Goal: Transaction & Acquisition: Book appointment/travel/reservation

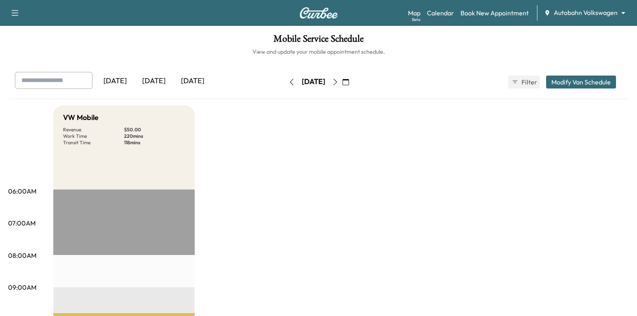
click at [338, 85] on icon "button" at bounding box center [335, 82] width 6 height 6
click at [497, 14] on link "Book New Appointment" at bounding box center [494, 13] width 68 height 10
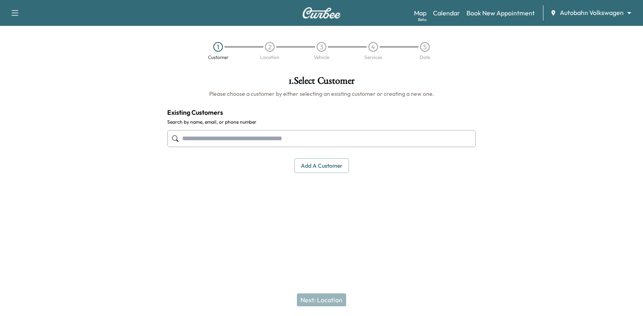
click at [302, 144] on input "text" at bounding box center [321, 138] width 309 height 17
type input "***"
click at [507, 84] on div at bounding box center [562, 148] width 161 height 158
click at [431, 130] on div at bounding box center [321, 138] width 309 height 27
click at [430, 135] on input "text" at bounding box center [321, 138] width 309 height 17
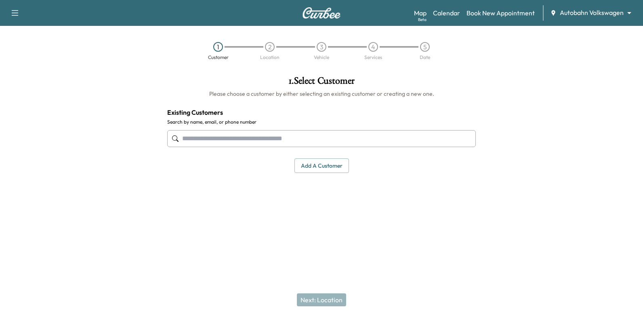
click at [316, 136] on input "text" at bounding box center [321, 138] width 309 height 17
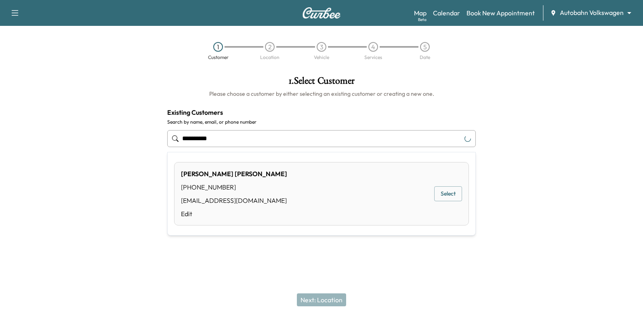
click at [443, 192] on button "Select" at bounding box center [448, 193] width 28 height 15
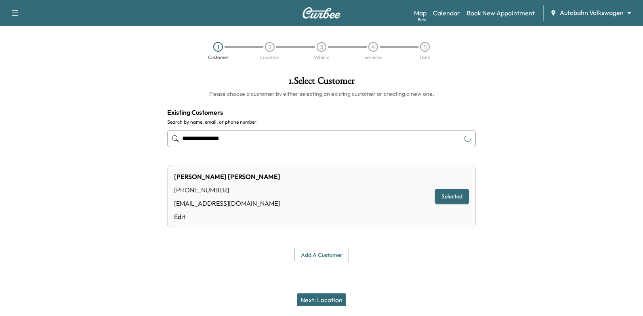
type input "**********"
click at [333, 301] on button "Next: Location" at bounding box center [321, 299] width 49 height 13
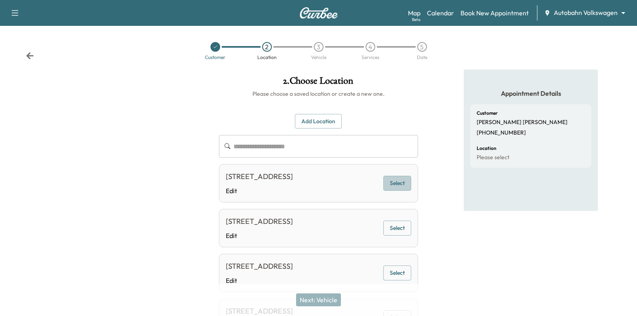
click at [402, 191] on button "Select" at bounding box center [397, 183] width 28 height 15
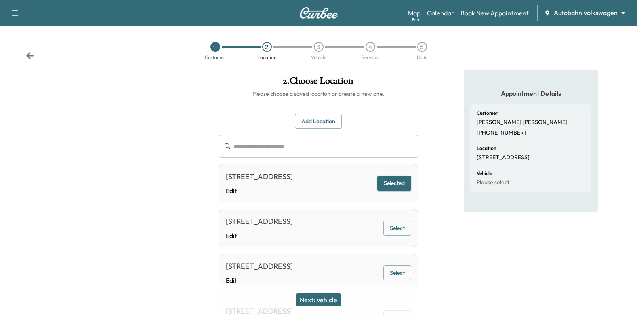
click at [323, 302] on button "Next: Vehicle" at bounding box center [318, 299] width 45 height 13
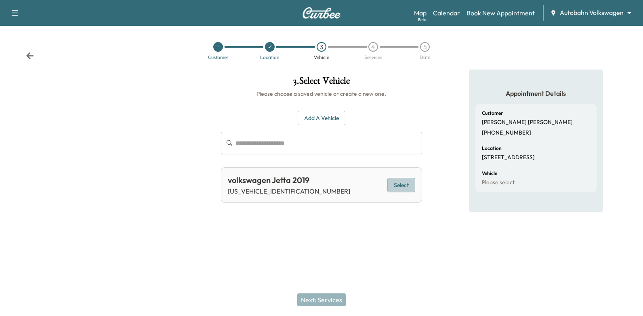
click at [399, 181] on button "Select" at bounding box center [401, 185] width 28 height 15
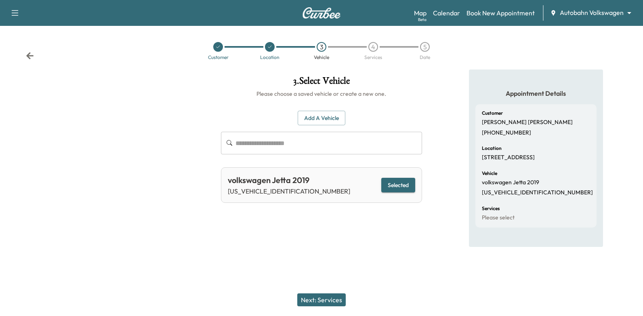
click at [304, 294] on button "Next: Services" at bounding box center [321, 299] width 48 height 13
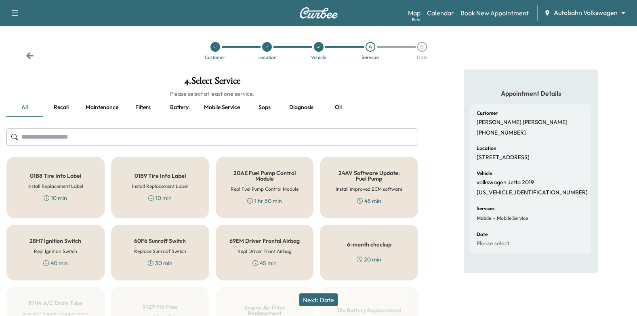
click at [378, 248] on div "6-month checkup 20 min" at bounding box center [369, 253] width 98 height 56
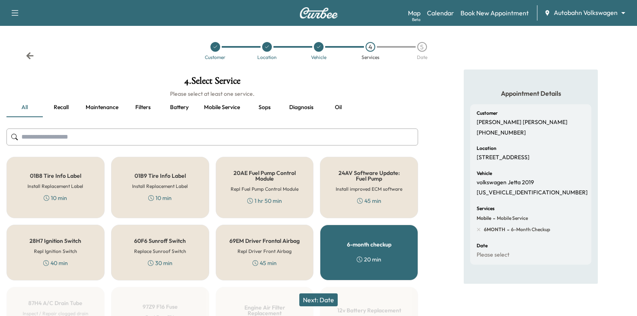
click at [333, 296] on button "Next: Date" at bounding box center [318, 299] width 38 height 13
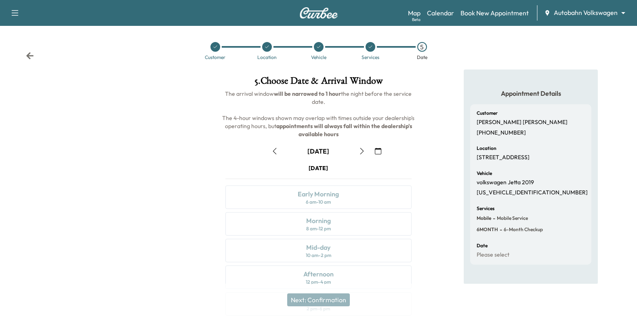
scroll to position [81, 0]
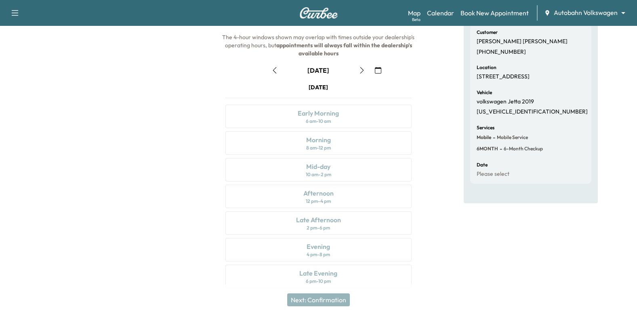
click at [380, 73] on icon "button" at bounding box center [378, 70] width 6 height 6
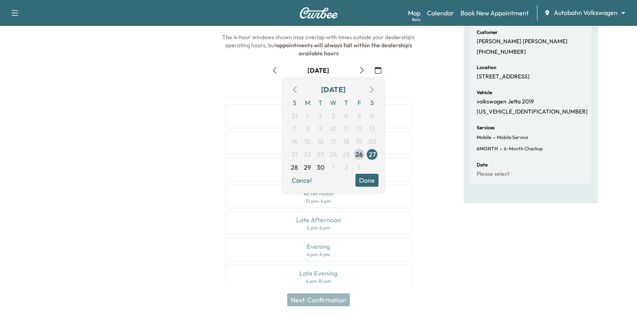
click at [372, 91] on icon "button" at bounding box center [372, 89] width 4 height 6
click at [346, 117] on span "2" at bounding box center [346, 116] width 4 height 10
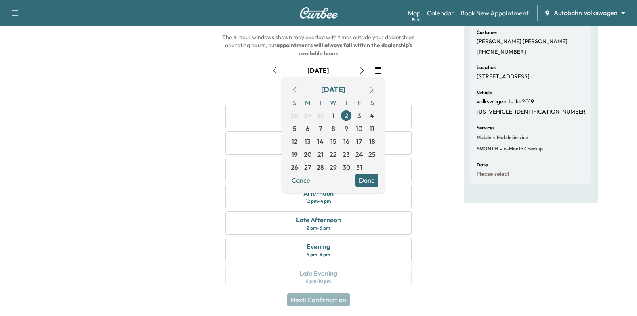
click at [370, 184] on button "Done" at bounding box center [366, 180] width 23 height 13
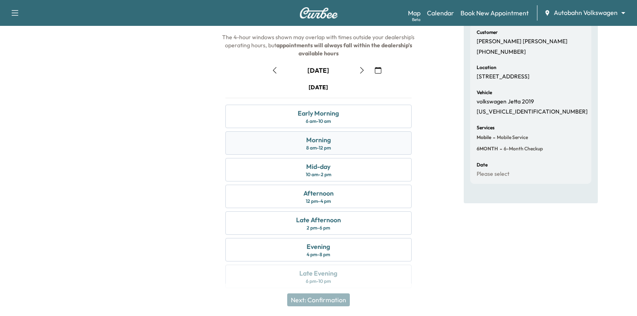
click at [385, 140] on div "Morning 8 am - 12 pm" at bounding box center [318, 142] width 187 height 23
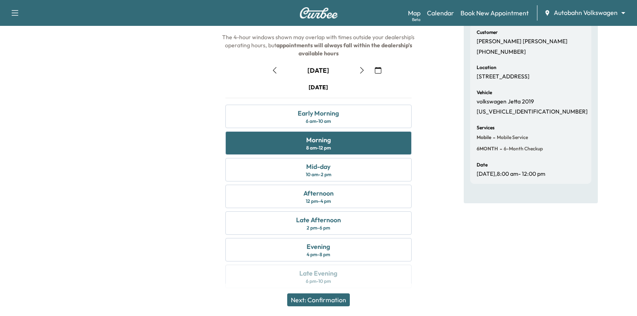
click at [324, 301] on button "Next: Confirmation" at bounding box center [318, 299] width 63 height 13
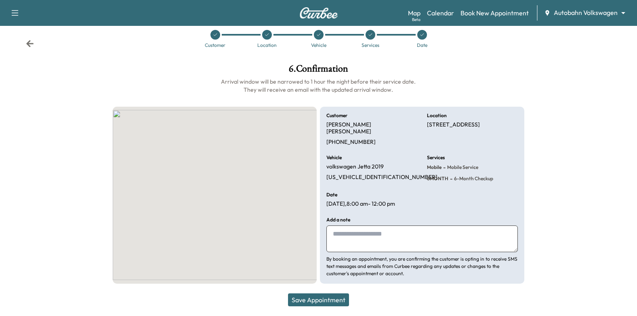
scroll to position [5, 0]
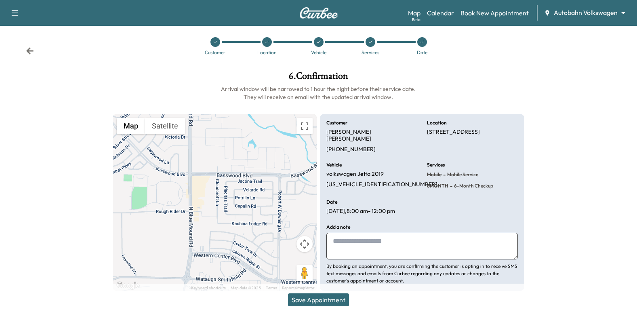
click at [374, 233] on textarea at bounding box center [421, 246] width 191 height 27
type textarea "**********"
click at [346, 299] on button "Save Appointment" at bounding box center [318, 299] width 61 height 13
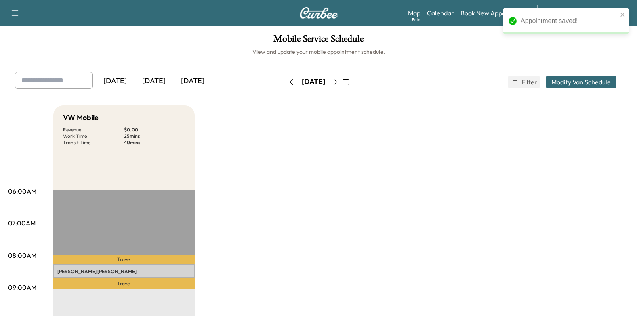
click at [161, 271] on p "[PERSON_NAME]" at bounding box center [123, 271] width 133 height 6
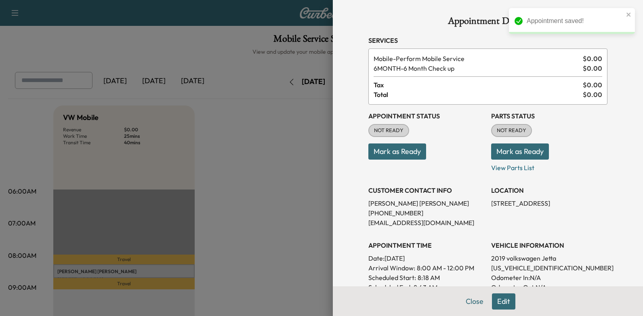
click at [399, 154] on button "Mark as Ready" at bounding box center [397, 151] width 58 height 16
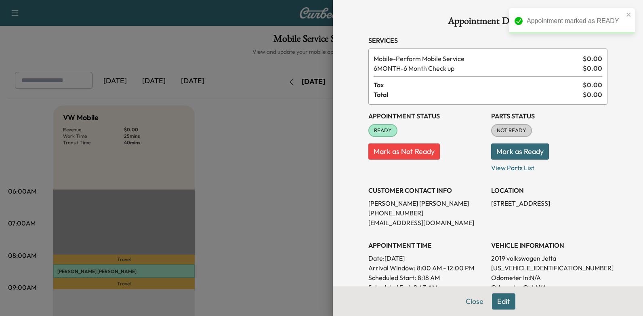
click at [291, 188] on div at bounding box center [321, 158] width 643 height 316
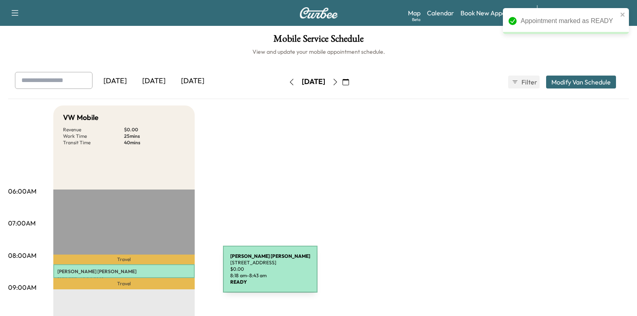
click at [163, 273] on p "[PERSON_NAME]" at bounding box center [123, 271] width 133 height 6
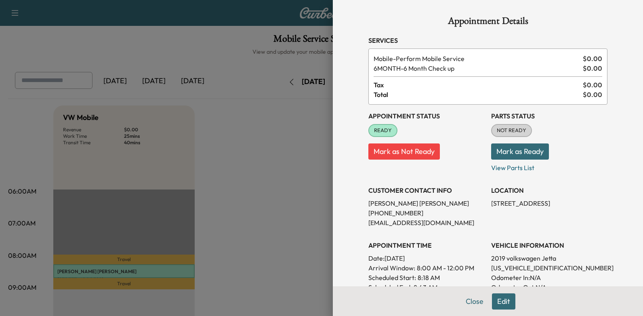
drag, startPoint x: 381, startPoint y: 258, endPoint x: 444, endPoint y: 256, distance: 63.4
click at [444, 256] on p "Date: [DATE]" at bounding box center [426, 258] width 116 height 10
drag, startPoint x: 444, startPoint y: 256, endPoint x: 429, endPoint y: 256, distance: 14.9
copy p "[DATE]"
